Goal: Transaction & Acquisition: Purchase product/service

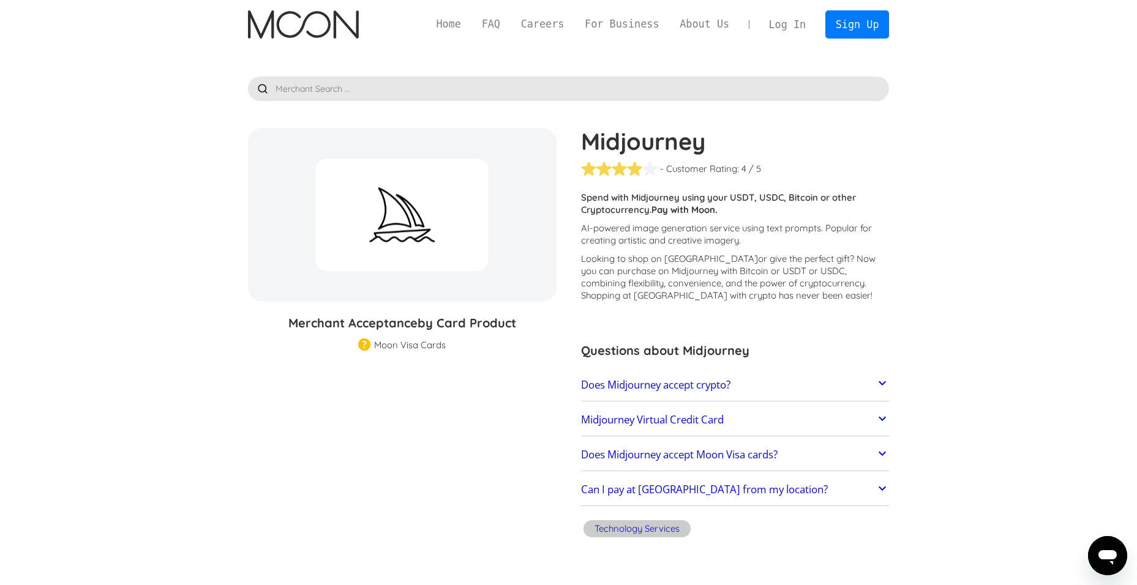
click at [869, 392] on link "Does Midjourney accept crypto?" at bounding box center [735, 385] width 309 height 26
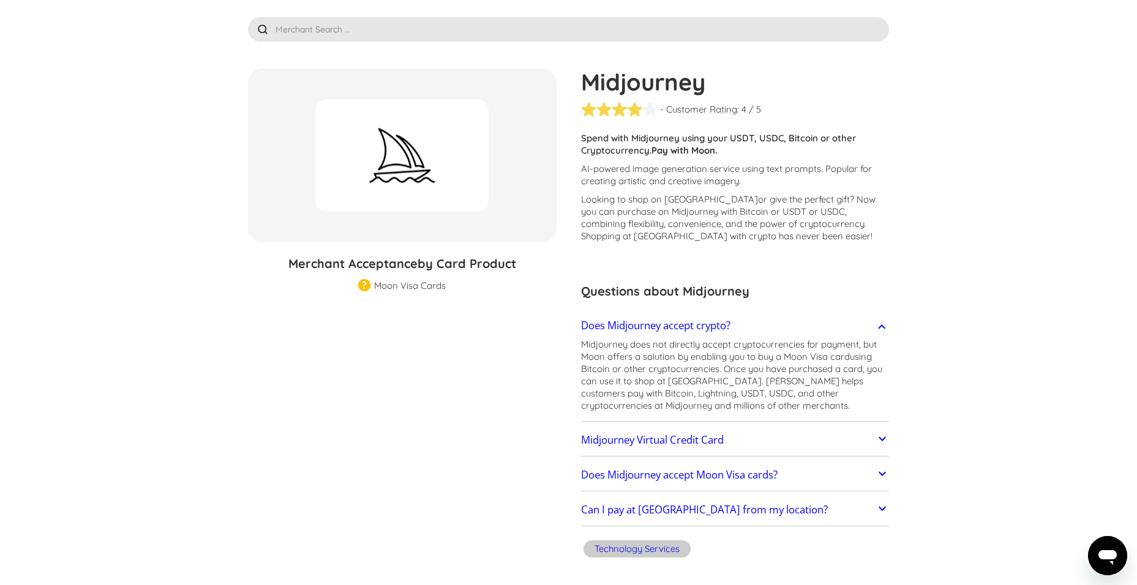
scroll to position [61, 0]
click at [871, 437] on link "Midjourney Virtual Credit Card" at bounding box center [735, 438] width 309 height 26
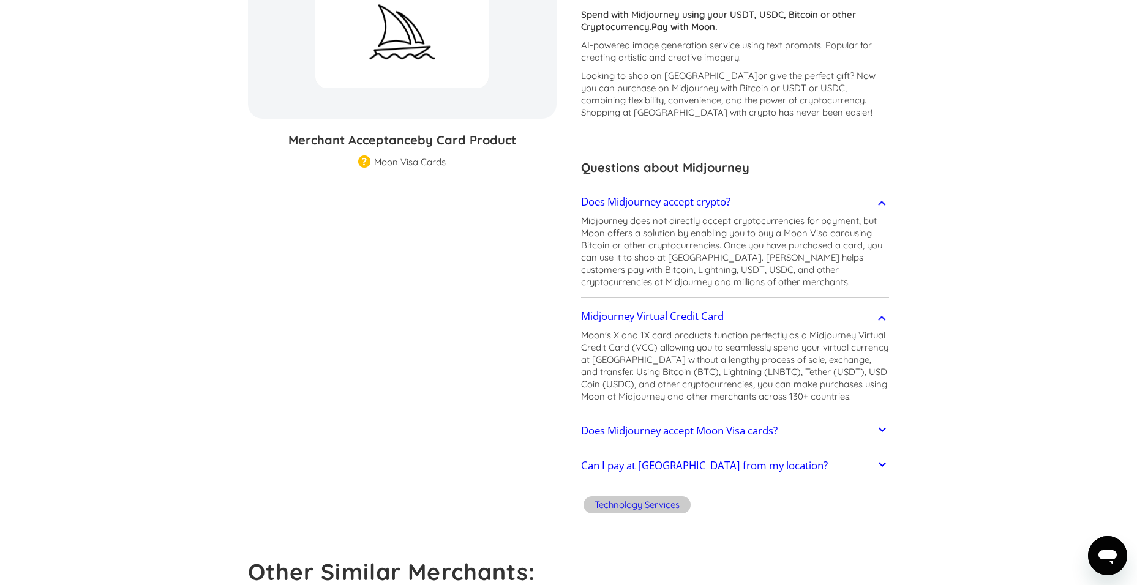
scroll to position [184, 0]
click at [872, 431] on link "Does Midjourney accept Moon Visa cards?" at bounding box center [735, 431] width 309 height 26
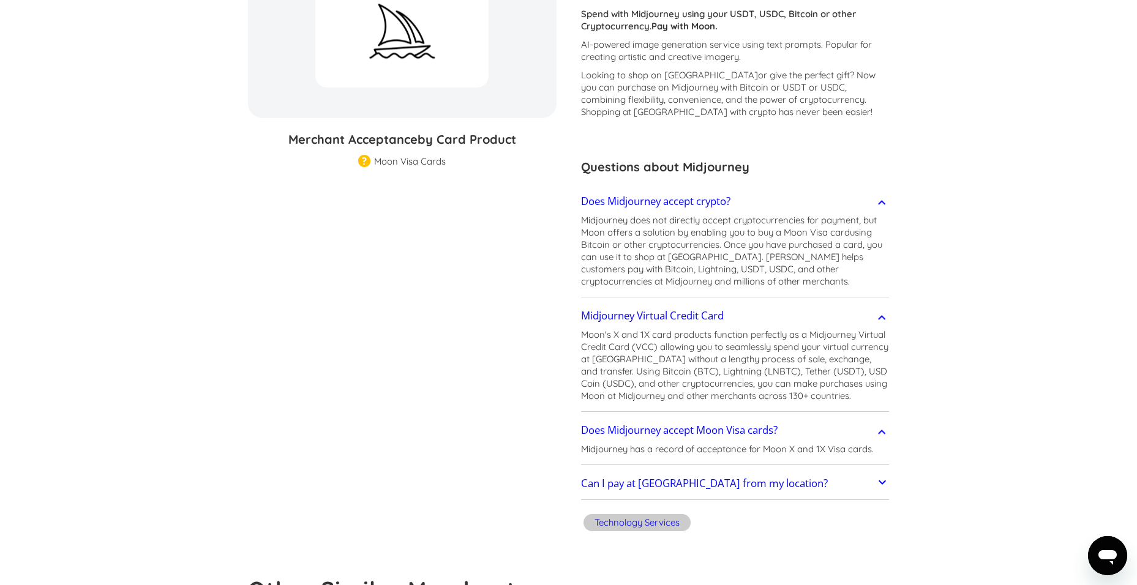
click at [868, 484] on link "Can I pay at Midjourney from my location?" at bounding box center [735, 484] width 309 height 26
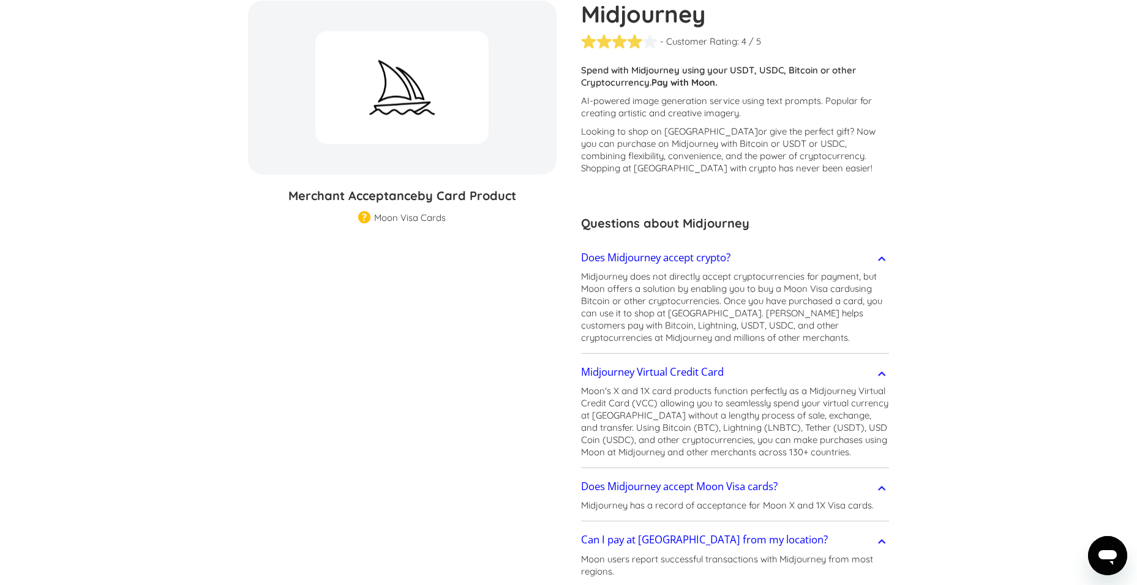
scroll to position [0, 0]
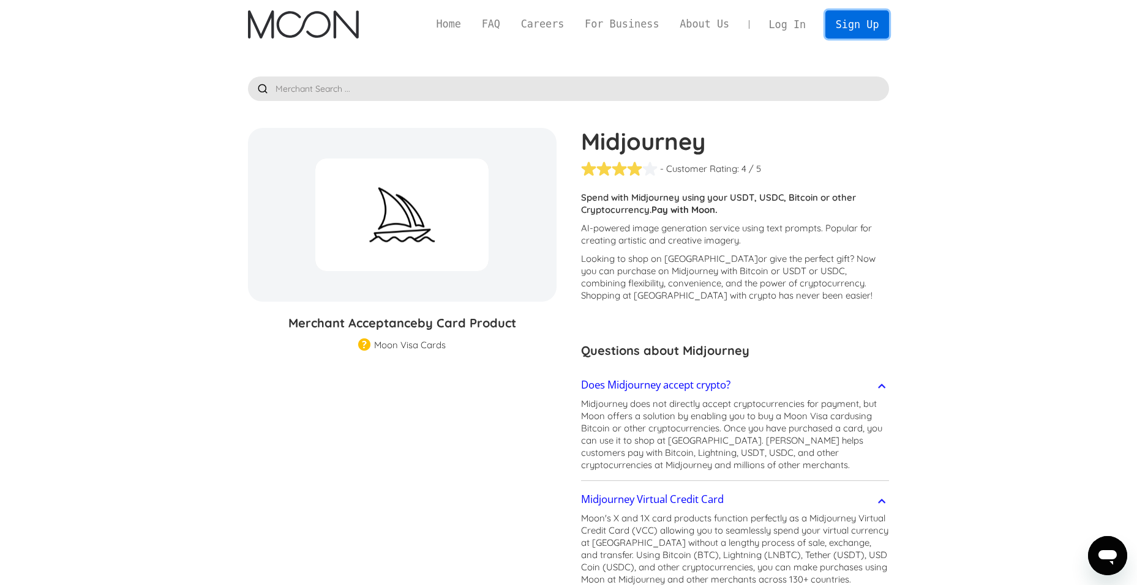
click at [864, 32] on link "Sign Up" at bounding box center [857, 24] width 64 height 28
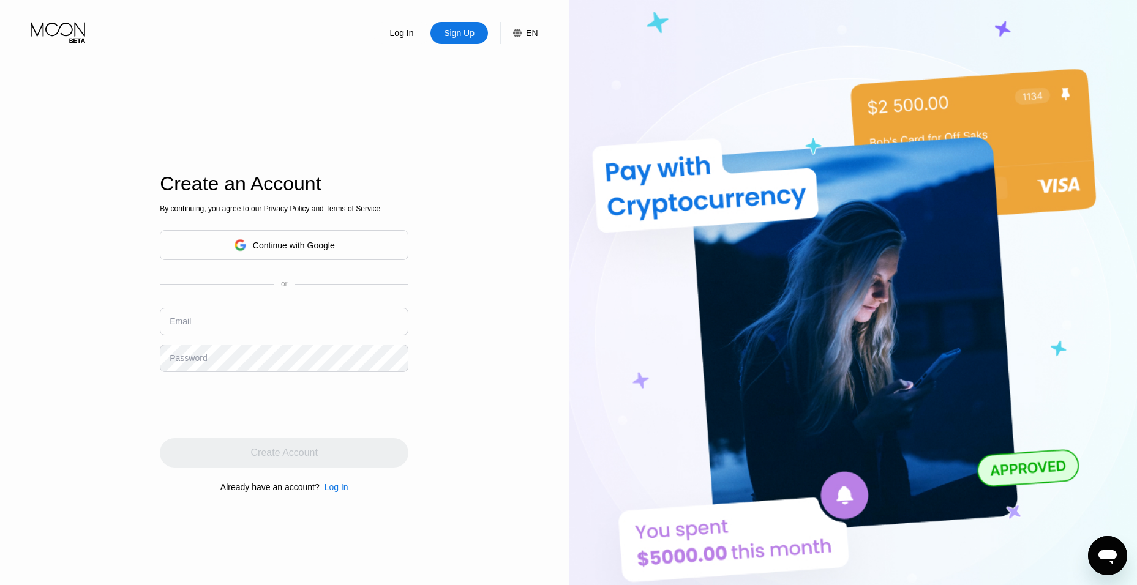
click at [279, 250] on div "Continue with Google" at bounding box center [294, 246] width 82 height 10
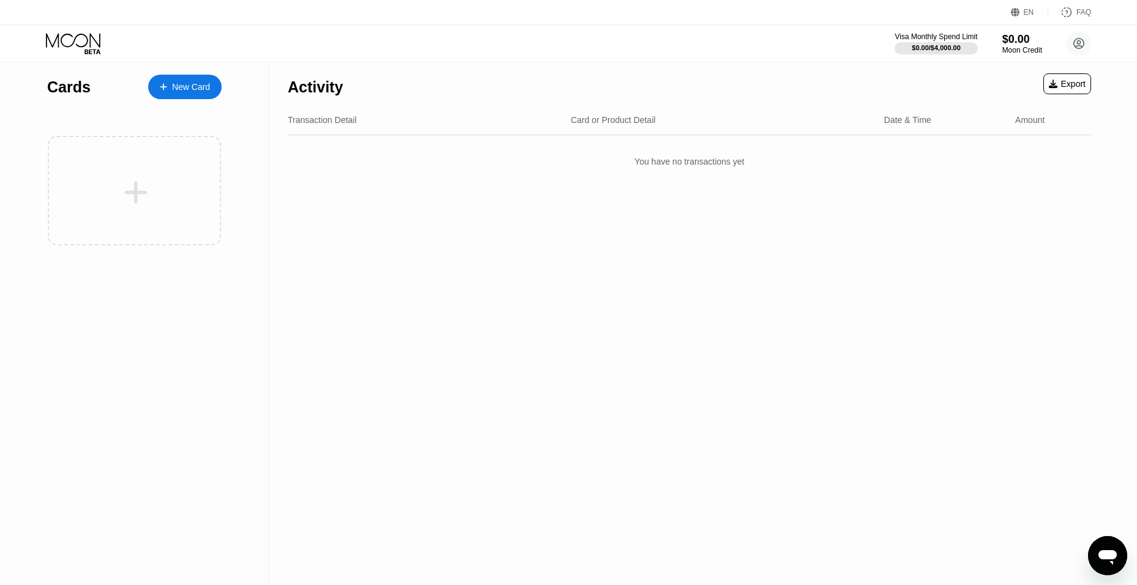
click at [181, 92] on div "New Card" at bounding box center [191, 87] width 38 height 10
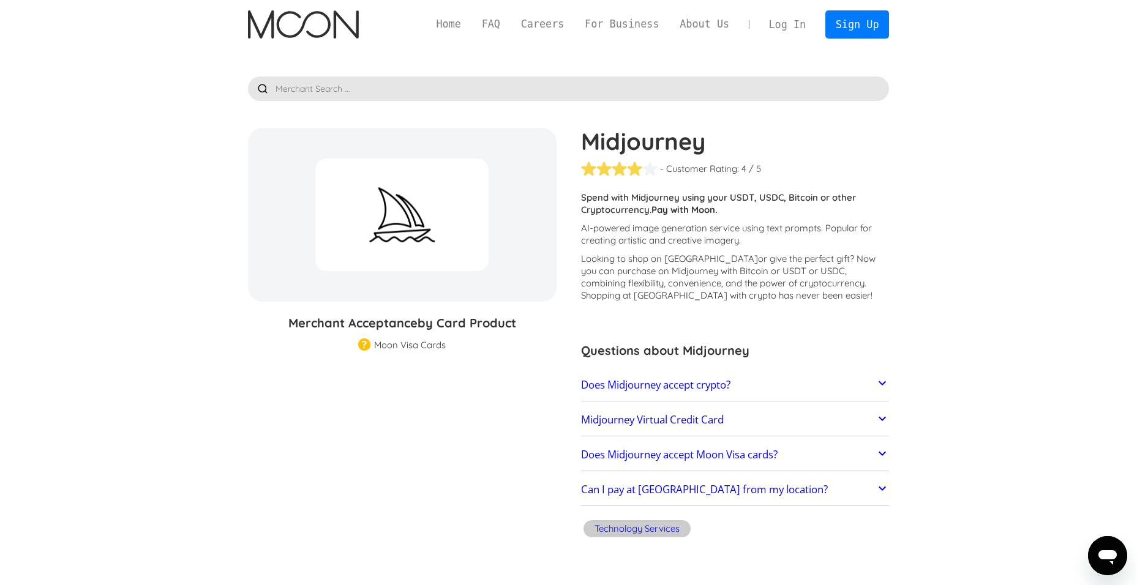
click at [646, 382] on h2 "Does Midjourney accept crypto?" at bounding box center [655, 385] width 149 height 12
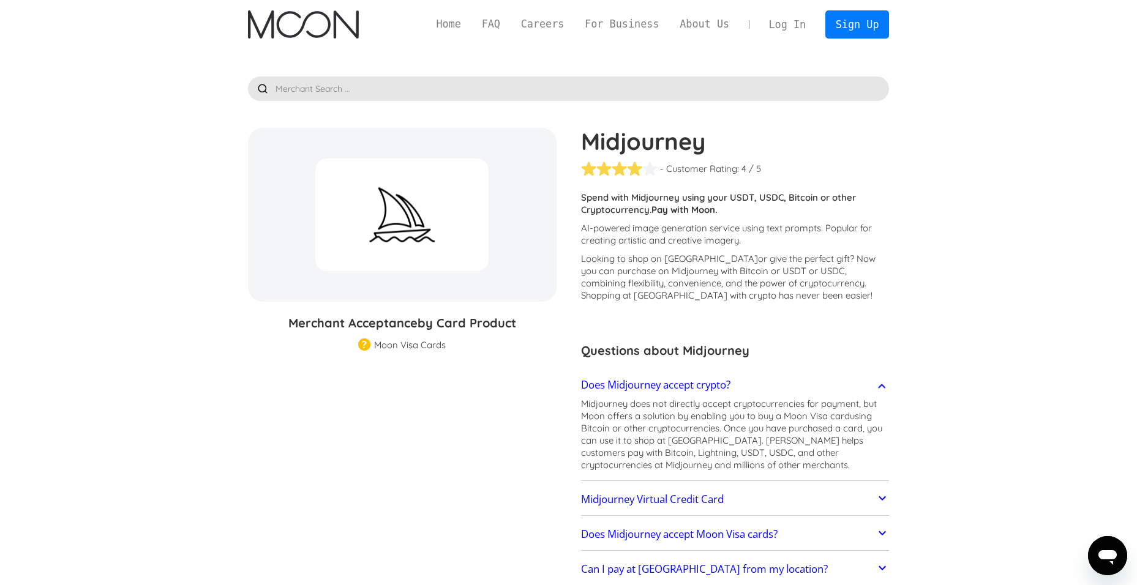
click at [676, 497] on h2 "Midjourney Virtual Credit Card" at bounding box center [652, 499] width 143 height 12
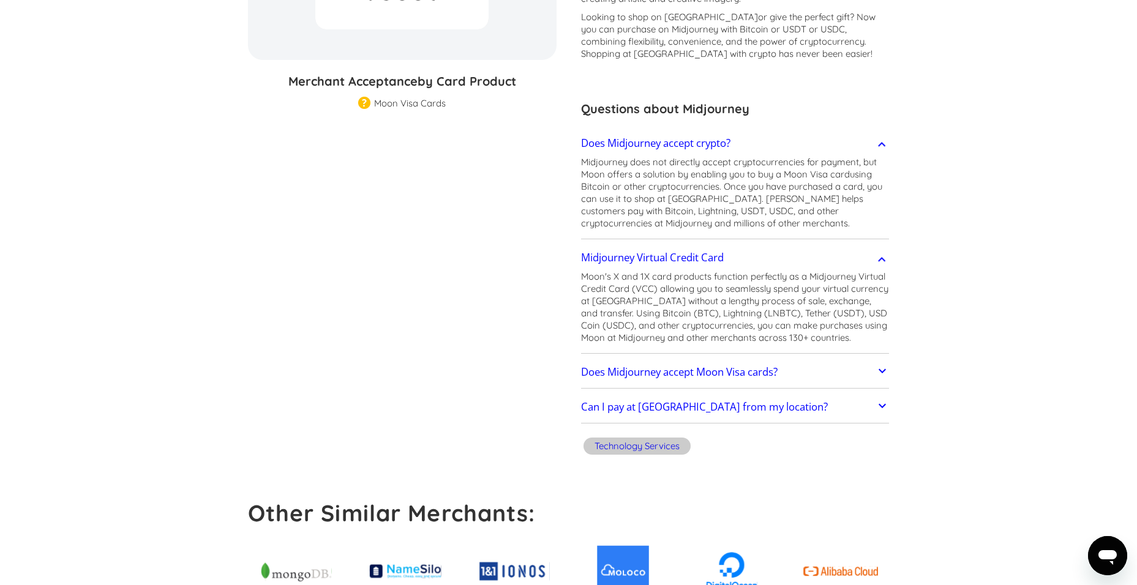
scroll to position [245, 0]
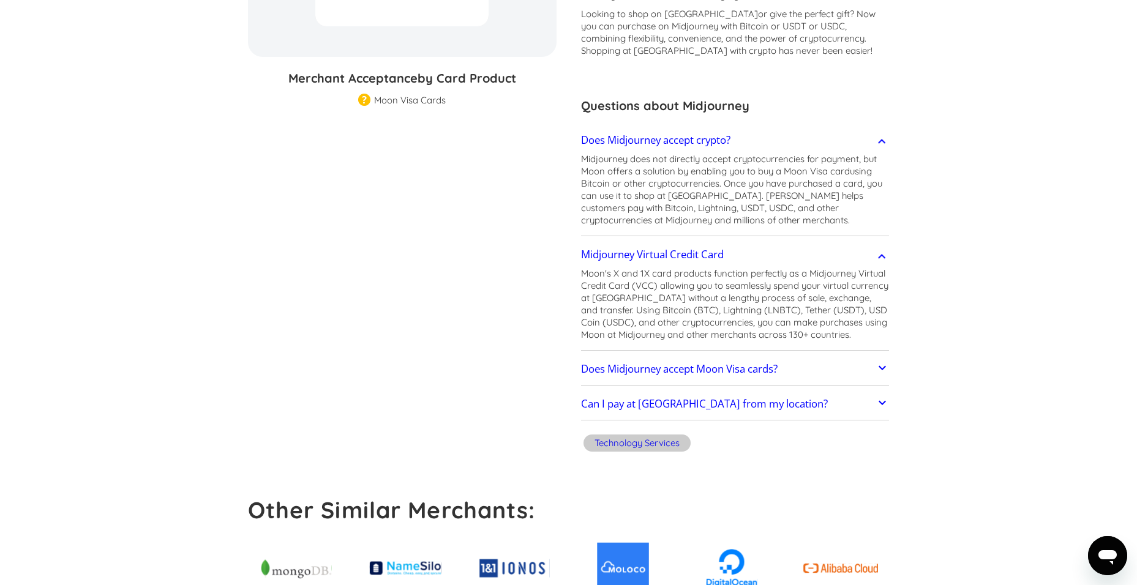
click at [694, 364] on h2 "Does Midjourney accept Moon Visa cards?" at bounding box center [679, 369] width 197 height 12
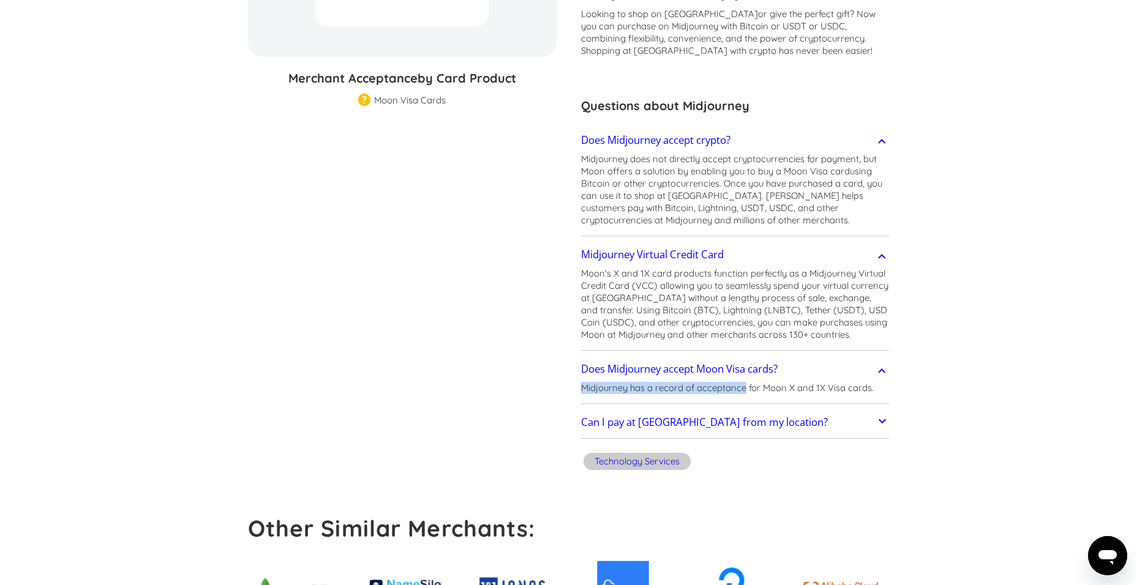
drag, startPoint x: 580, startPoint y: 390, endPoint x: 745, endPoint y: 390, distance: 165.3
click at [745, 390] on div "Midjourney - Customer Rating: ( 🏅 🛡️ 🏅&🛡️ ) 1 5 1.5 2 2.5 3 3.5 4 4.5 5 / 5 Cus…" at bounding box center [729, 179] width 321 height 592
click at [806, 407] on div "Can I pay at Midjourney from my location? Moon users report successful transact…" at bounding box center [735, 423] width 309 height 32
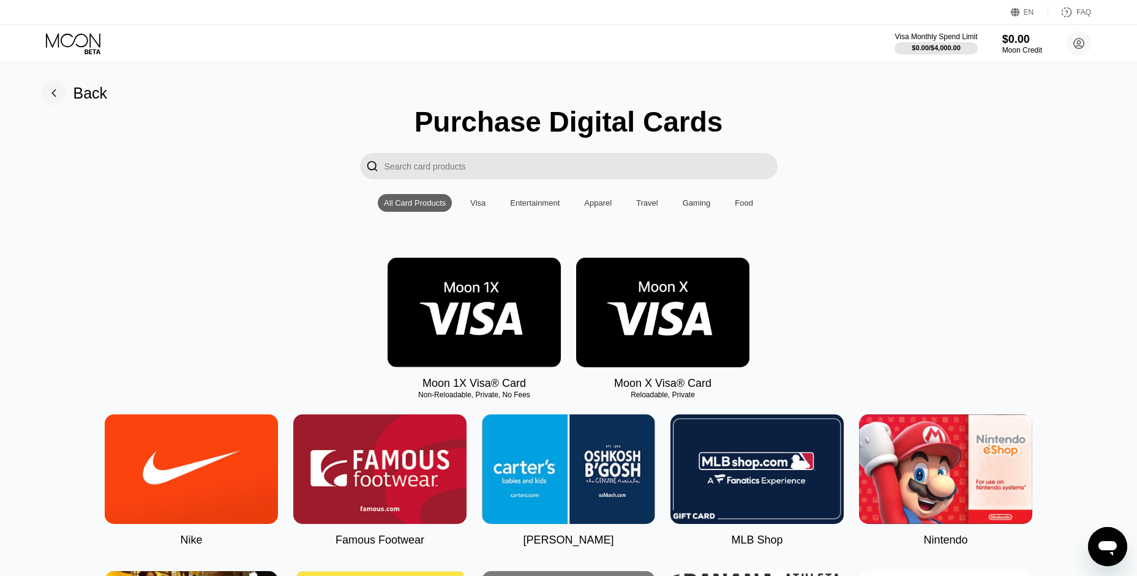
click at [537, 350] on img at bounding box center [474, 313] width 173 height 110
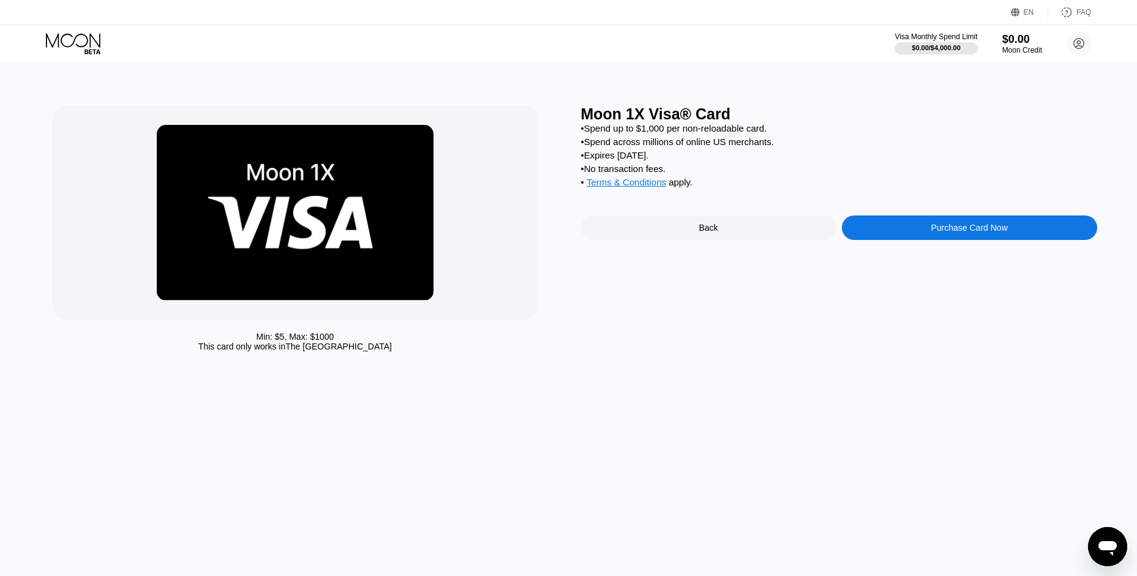
click at [656, 240] on div "Back" at bounding box center [708, 227] width 255 height 24
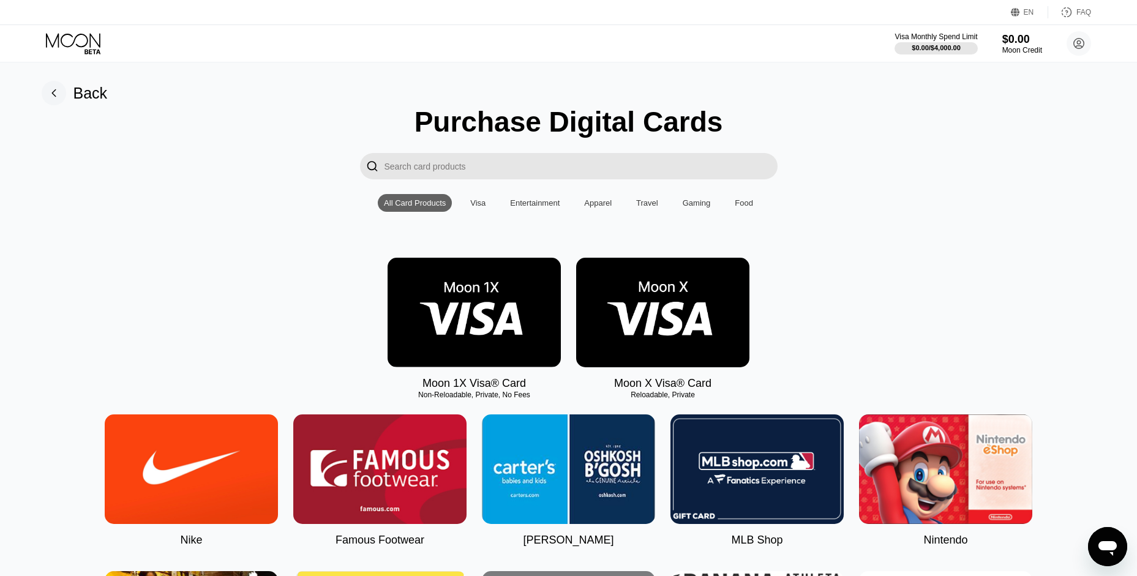
click at [620, 332] on img at bounding box center [662, 313] width 173 height 110
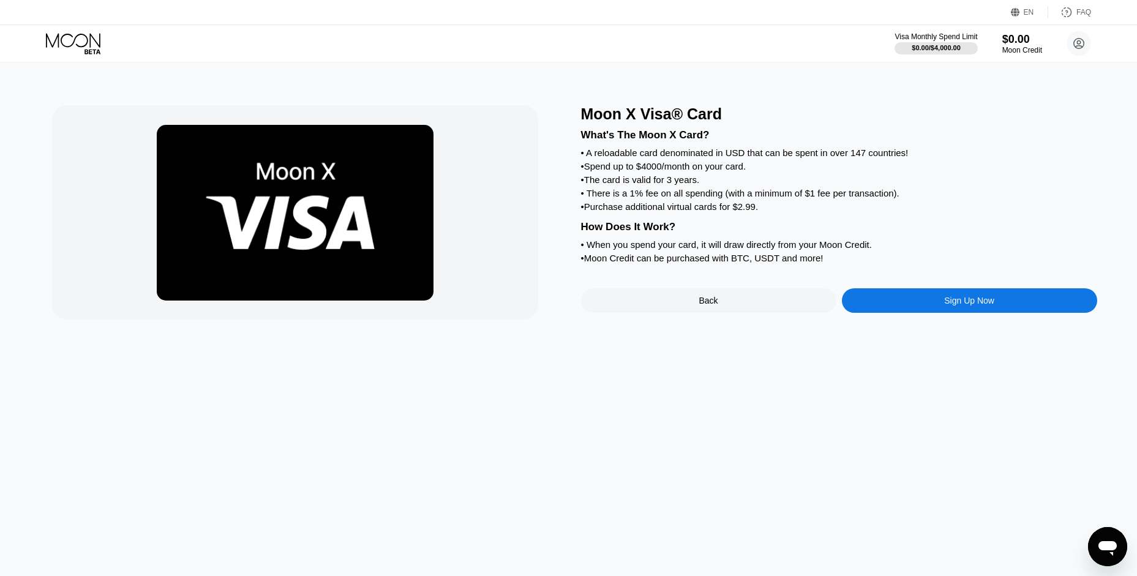
click at [637, 313] on div "Back" at bounding box center [708, 300] width 255 height 24
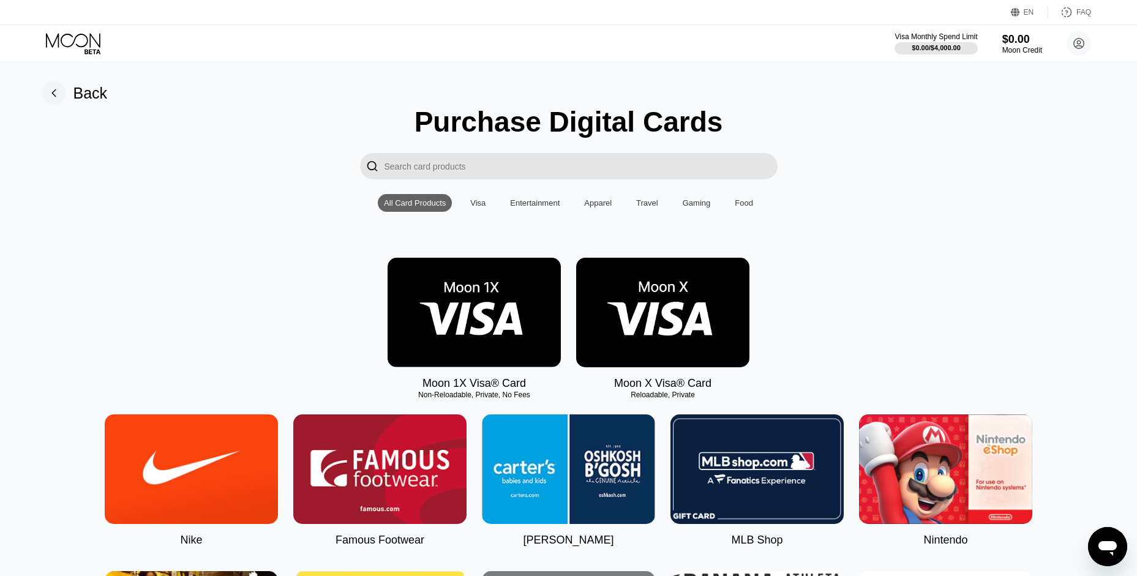
click at [478, 307] on img at bounding box center [474, 313] width 173 height 110
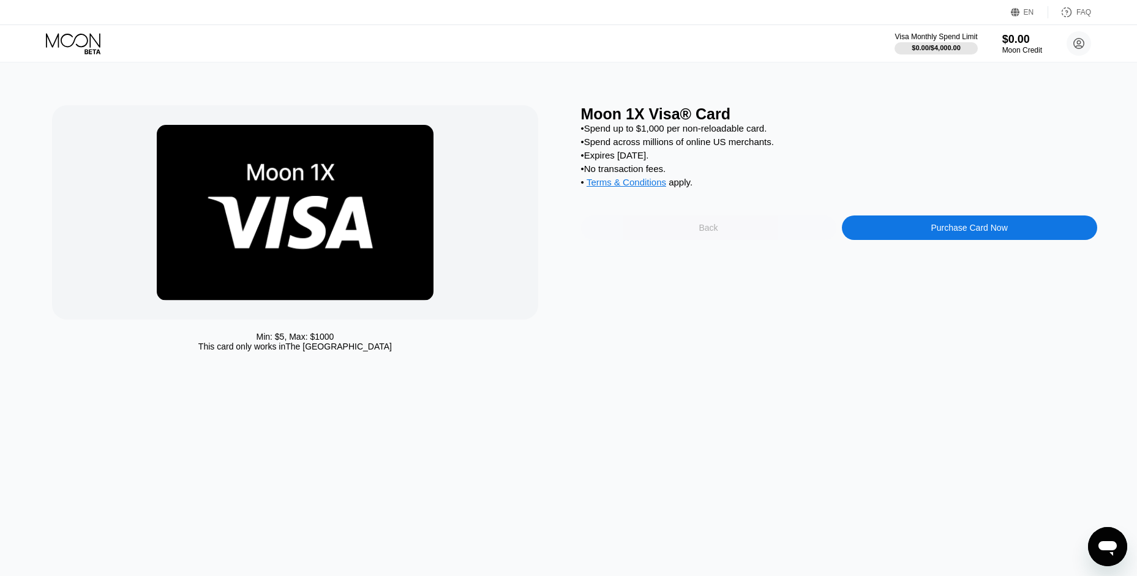
click at [642, 240] on div "Back" at bounding box center [708, 227] width 255 height 24
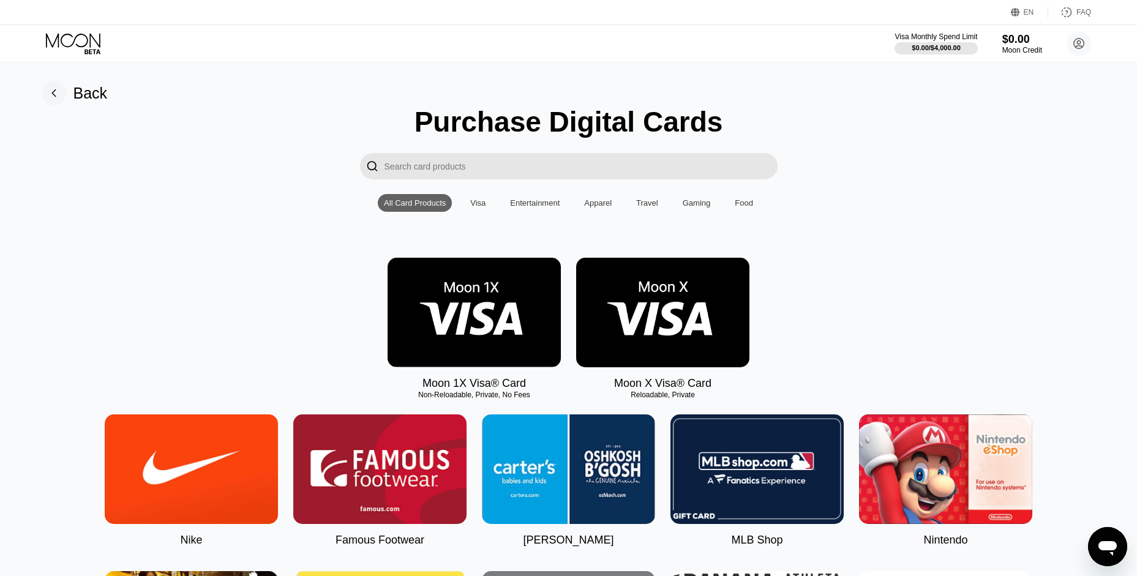
click at [653, 323] on img at bounding box center [662, 313] width 173 height 110
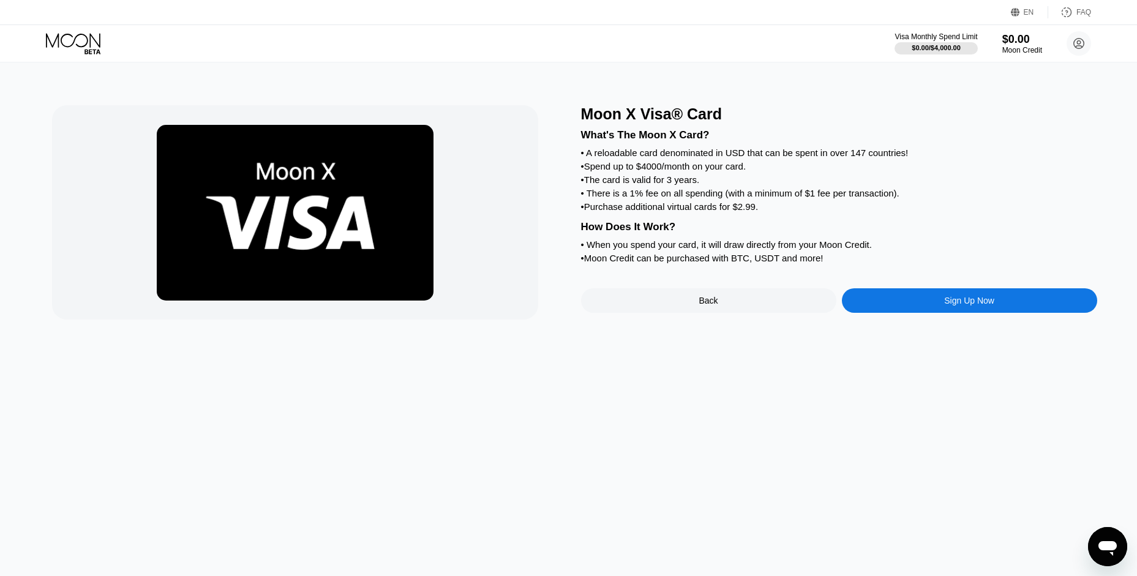
click at [885, 313] on div "Sign Up Now" at bounding box center [969, 300] width 255 height 24
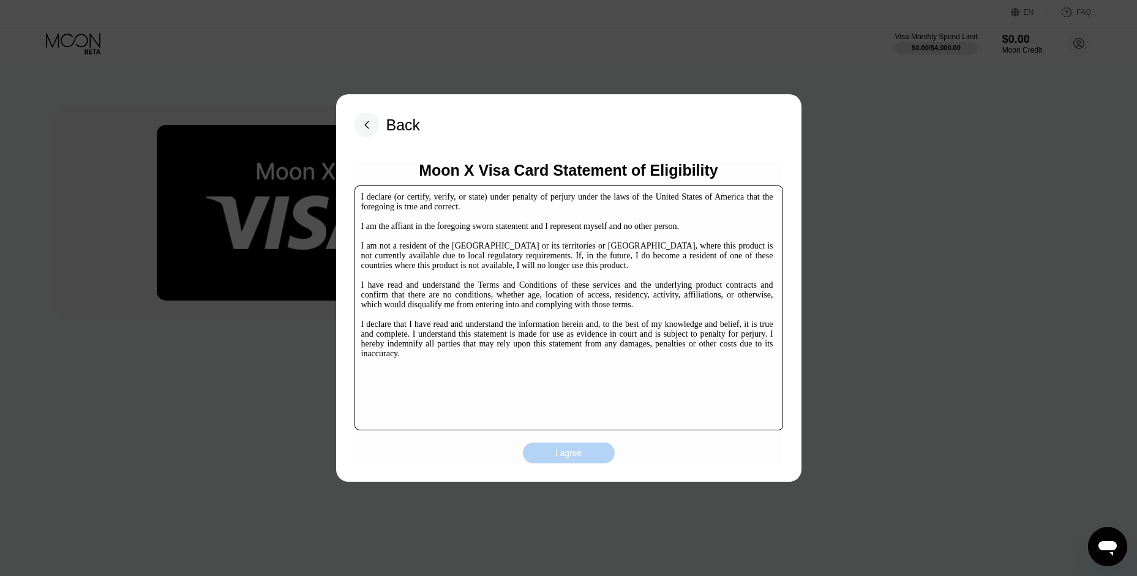
click at [583, 452] on div "I agree" at bounding box center [569, 453] width 92 height 21
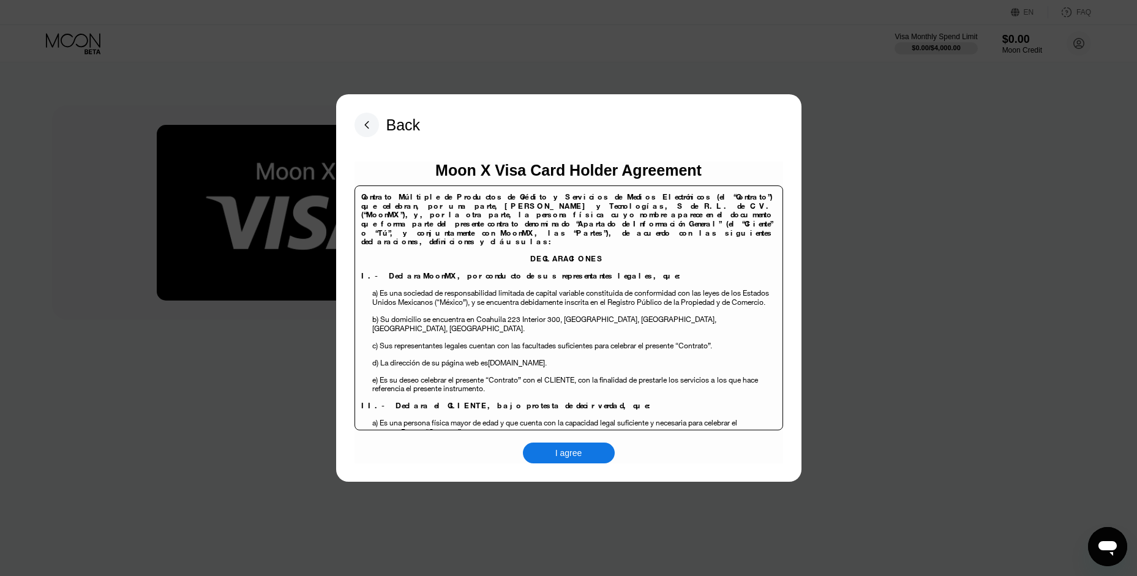
click at [583, 452] on div "I agree" at bounding box center [569, 453] width 92 height 21
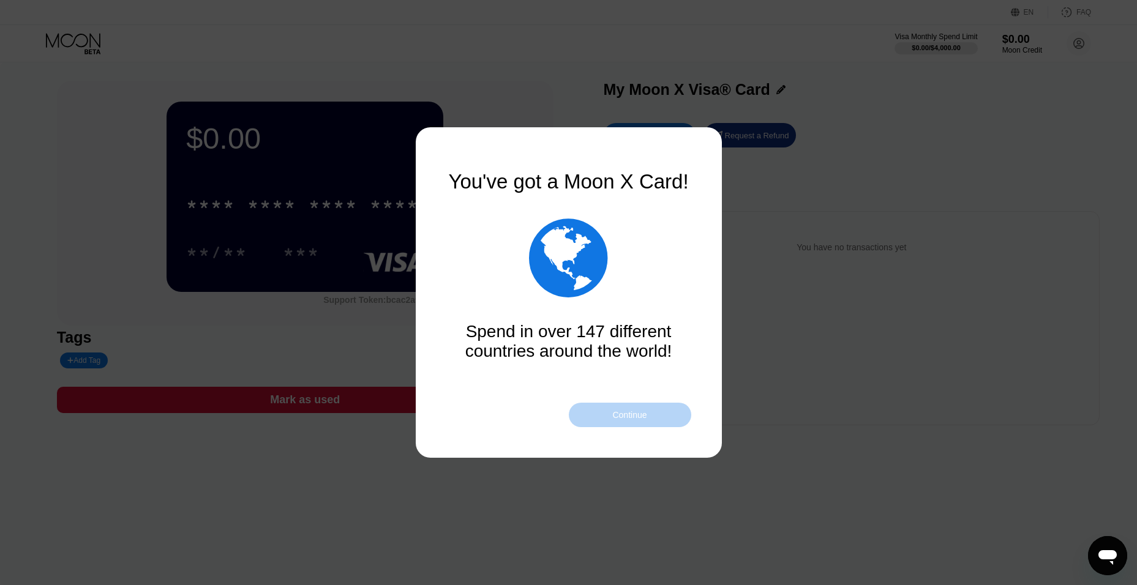
click at [609, 414] on div "Continue" at bounding box center [630, 415] width 122 height 24
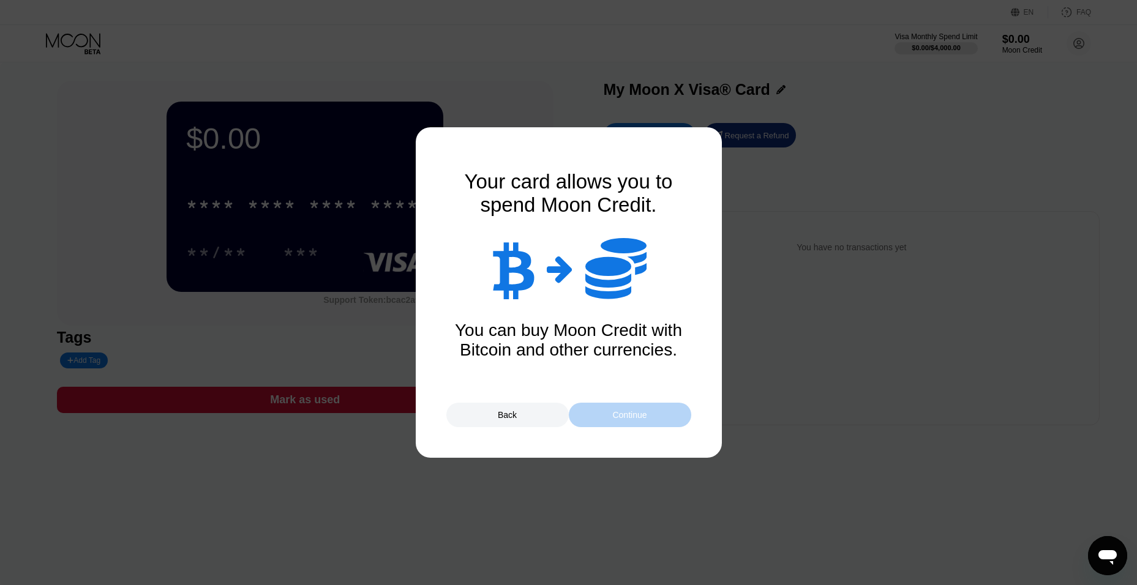
click at [618, 418] on div "Continue" at bounding box center [629, 415] width 34 height 10
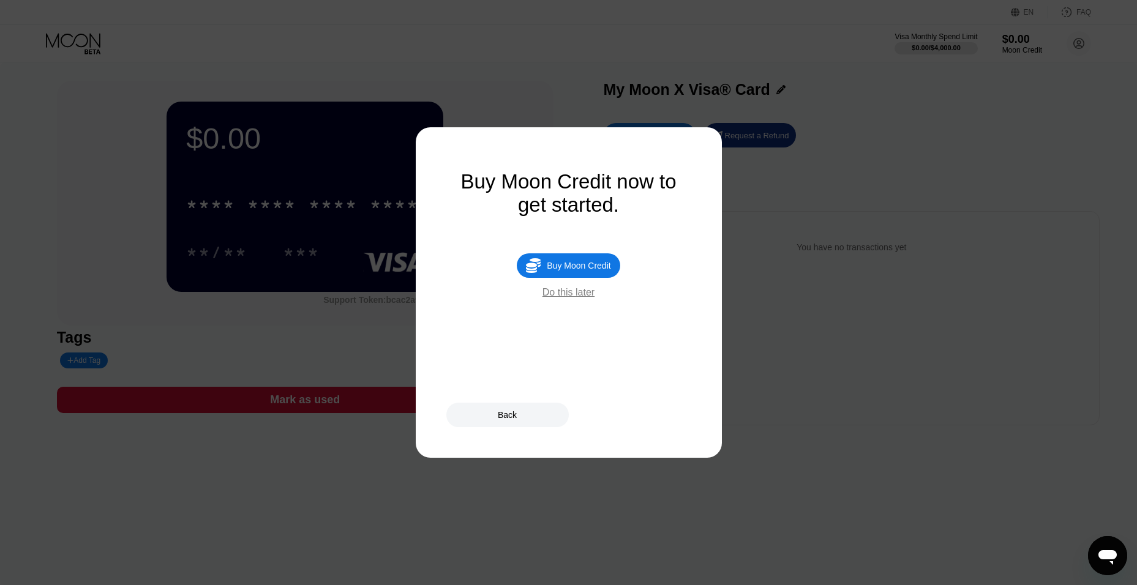
click at [574, 298] on div "Do this later" at bounding box center [568, 292] width 52 height 11
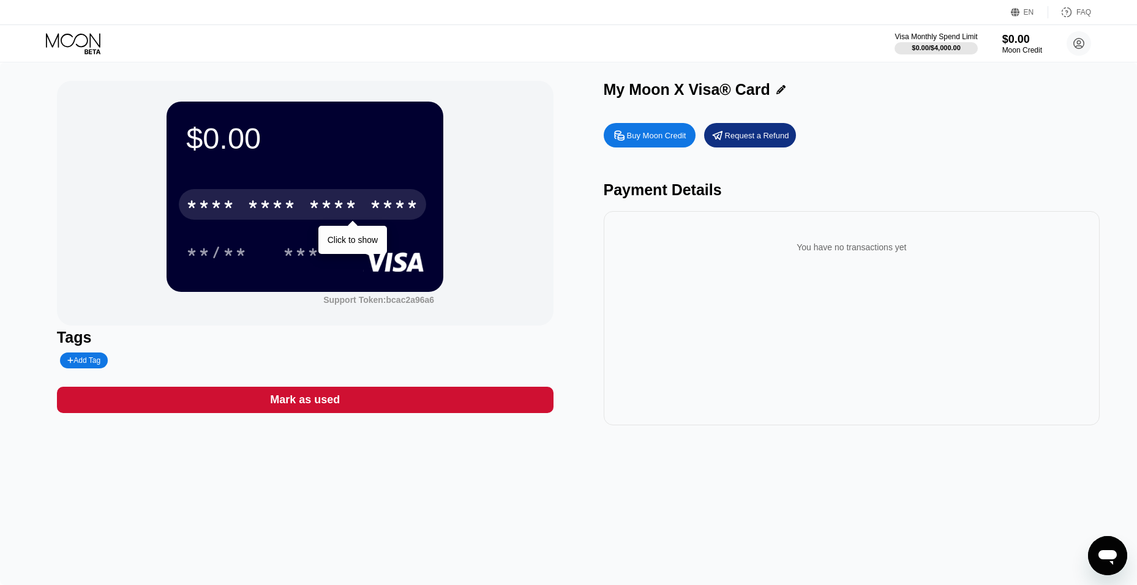
click at [278, 202] on div "* * * *" at bounding box center [271, 207] width 49 height 20
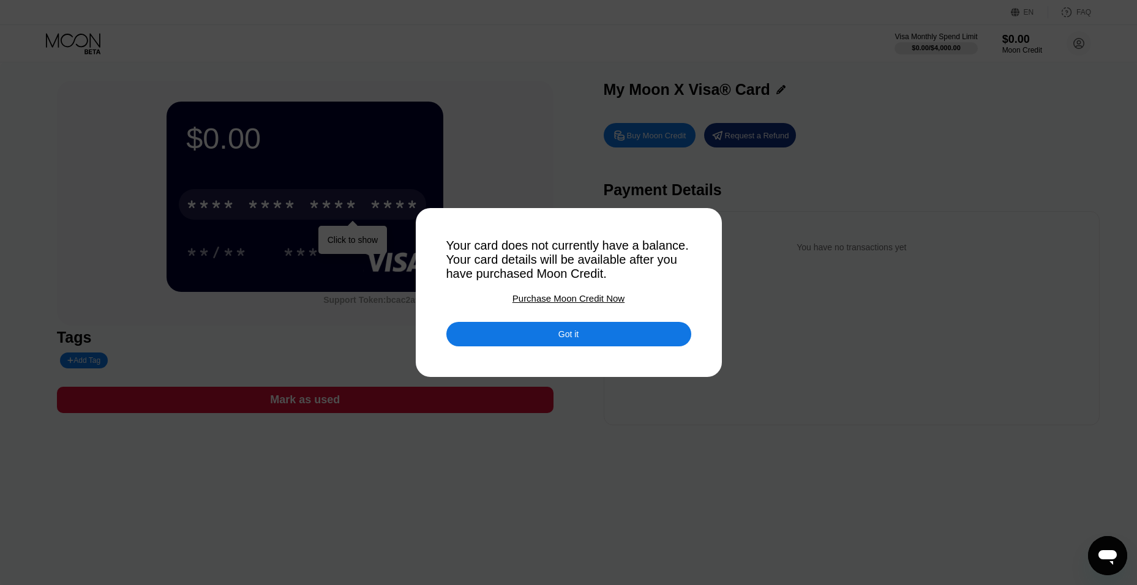
click at [503, 336] on div "Got it" at bounding box center [568, 334] width 245 height 24
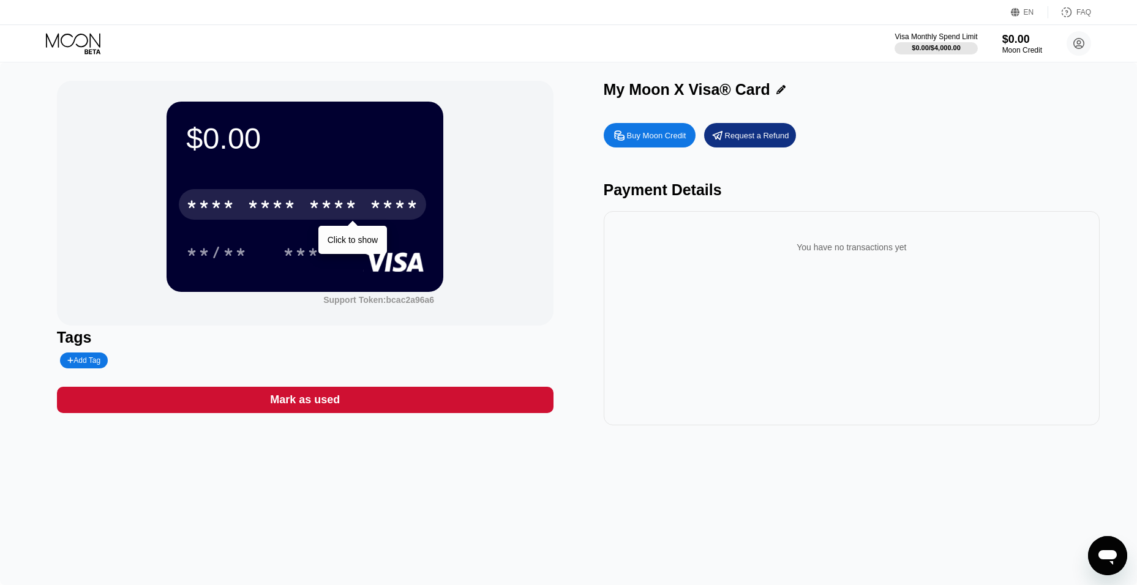
click at [384, 206] on div "****" at bounding box center [394, 207] width 49 height 20
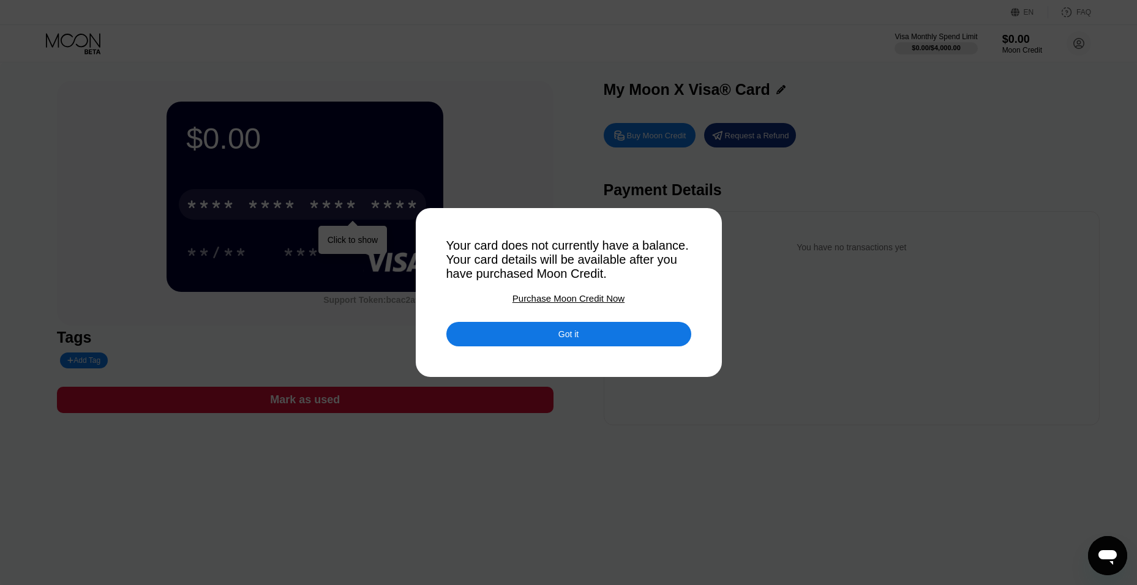
click at [540, 302] on div "Purchase Moon Credit Now" at bounding box center [568, 298] width 112 height 10
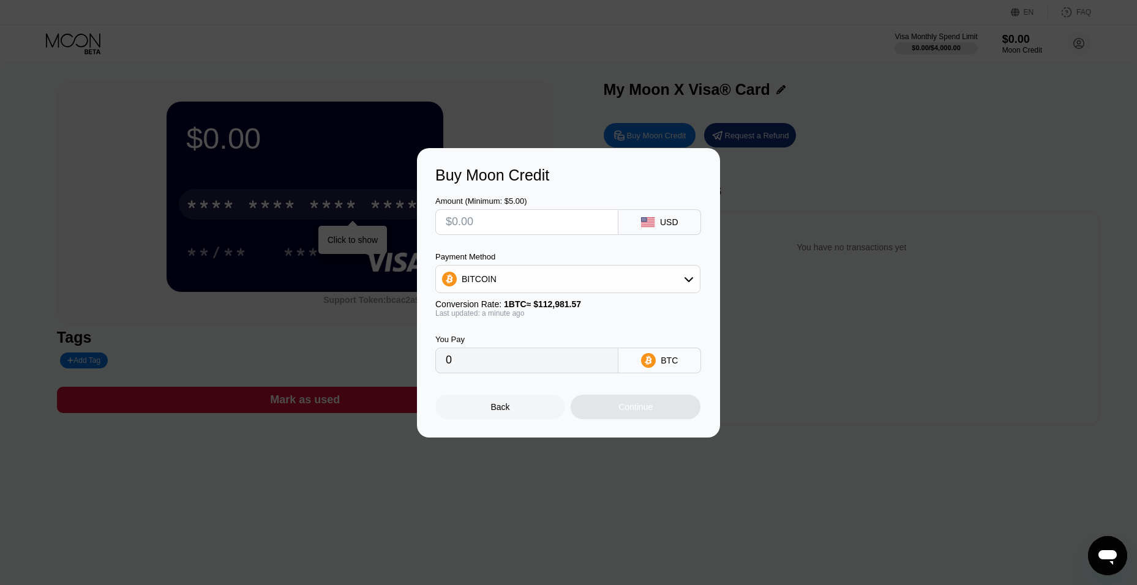
click at [635, 275] on div "BITCOIN" at bounding box center [568, 279] width 264 height 24
click at [517, 341] on span "USDT on TRON" at bounding box center [496, 340] width 62 height 10
type input "0.00"
click at [558, 216] on input "text" at bounding box center [527, 222] width 162 height 24
click at [543, 275] on div "USDT on TRON" at bounding box center [568, 279] width 264 height 24
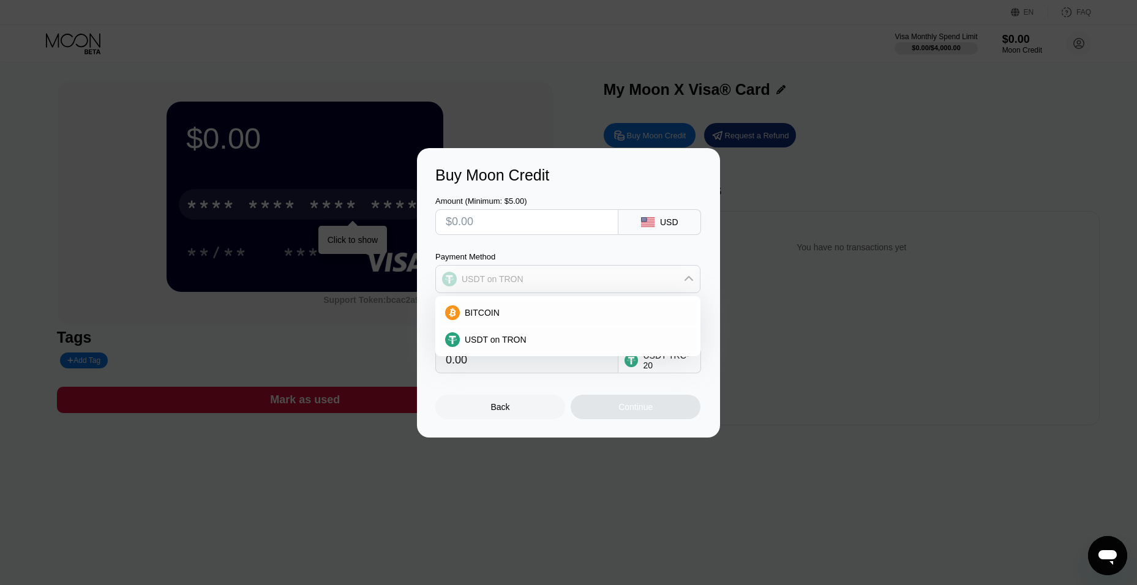
click at [543, 275] on div "USDT on TRON" at bounding box center [568, 279] width 264 height 24
click at [536, 364] on input "0.00" at bounding box center [527, 360] width 162 height 24
click at [496, 214] on input "text" at bounding box center [527, 222] width 162 height 24
type input "$10"
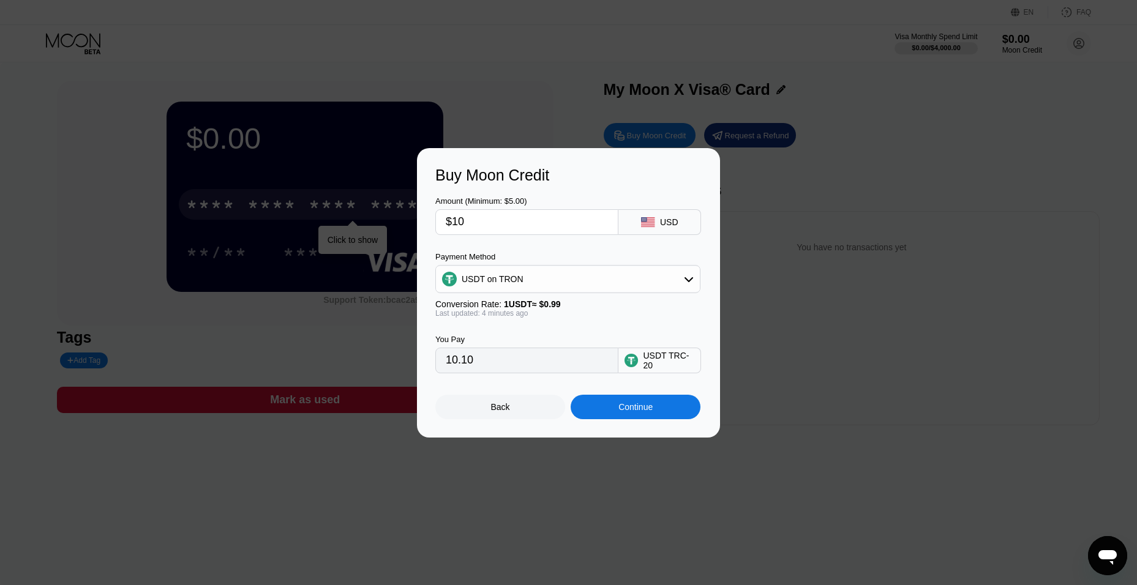
type input "10.10"
type input "$1"
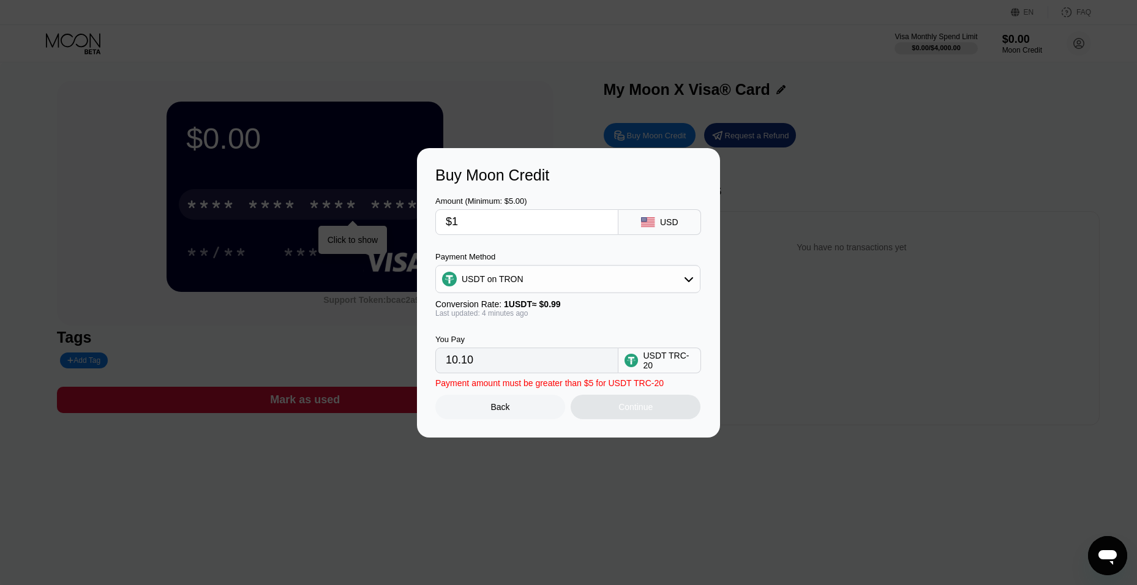
type input "1.01"
type input "$11"
type input "11.11"
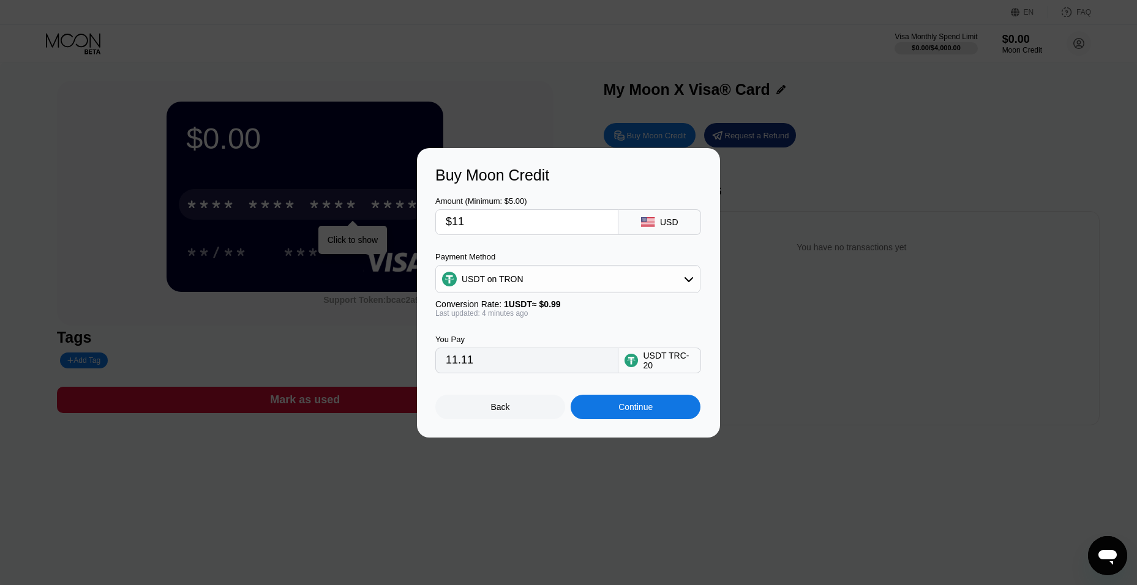
type input "$11"
click at [632, 412] on div "Continue" at bounding box center [635, 407] width 34 height 10
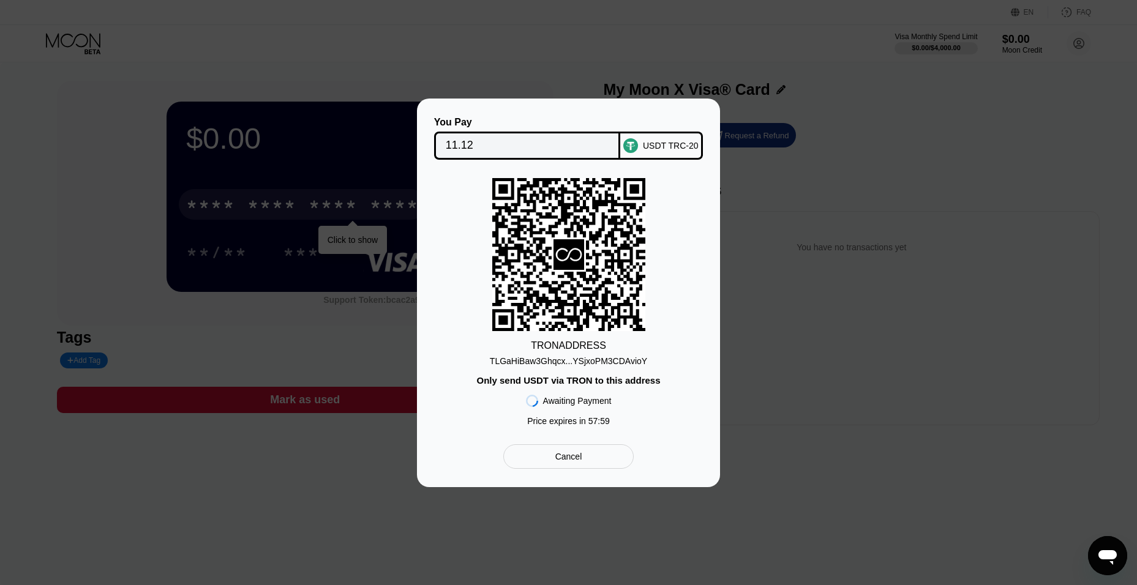
click at [571, 462] on div "Cancel" at bounding box center [568, 456] width 27 height 11
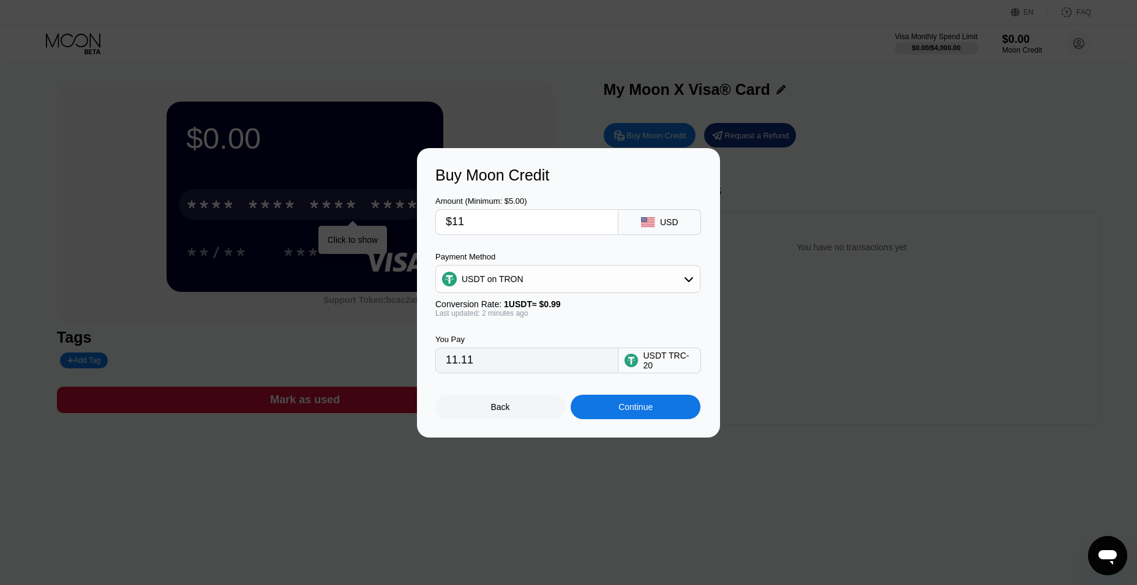
click at [509, 415] on div "Back" at bounding box center [500, 407] width 130 height 24
